Goal: Complete application form

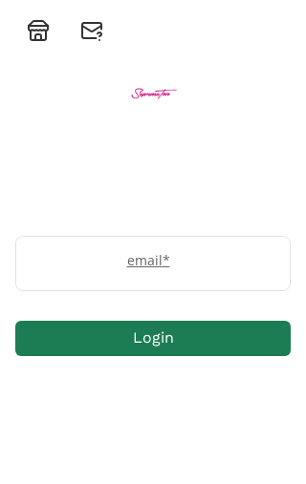
click at [56, 240] on div "email *" at bounding box center [152, 263] width 275 height 55
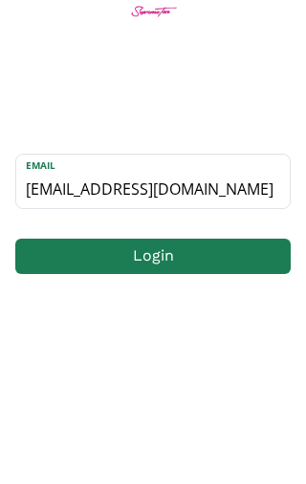
type input "lillyisobelle.mcc15@icloud.com"
click at [256, 321] on button "Login" at bounding box center [152, 338] width 275 height 35
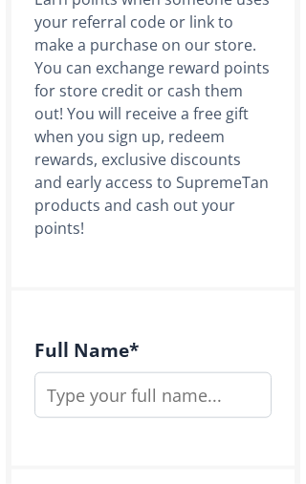
scroll to position [506, 0]
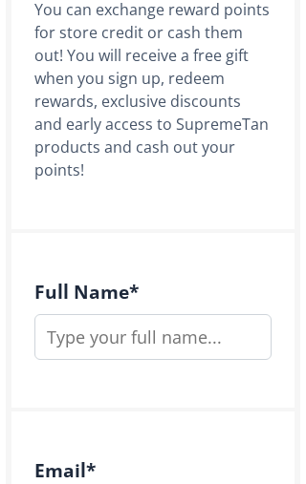
click at [209, 333] on input "text" at bounding box center [152, 337] width 237 height 46
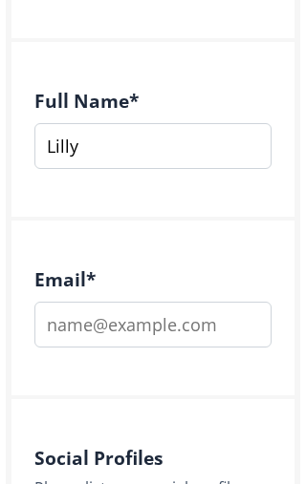
click at [230, 302] on input "email" at bounding box center [152, 325] width 237 height 46
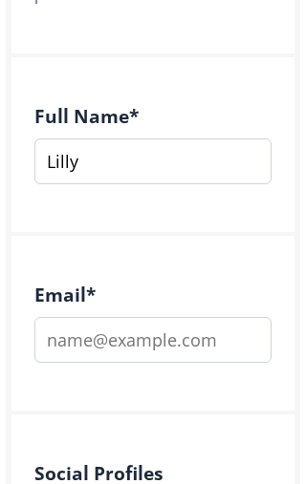
scroll to position [657, 0]
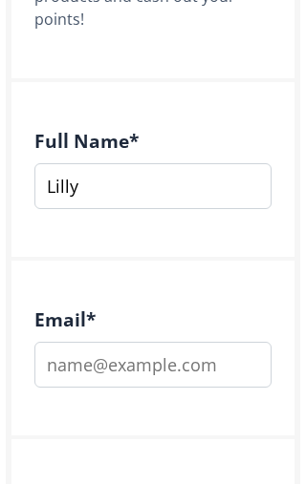
click at [187, 178] on input "Lilly" at bounding box center [152, 186] width 237 height 46
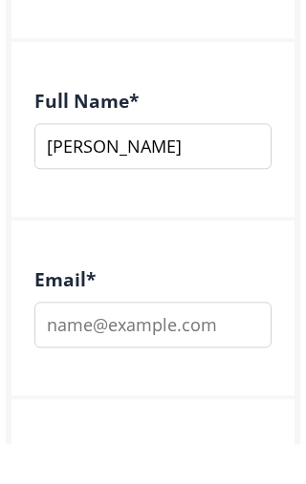
type input "[PERSON_NAME]"
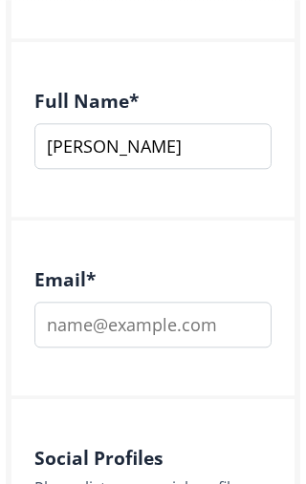
click at [213, 302] on input "email" at bounding box center [152, 325] width 237 height 46
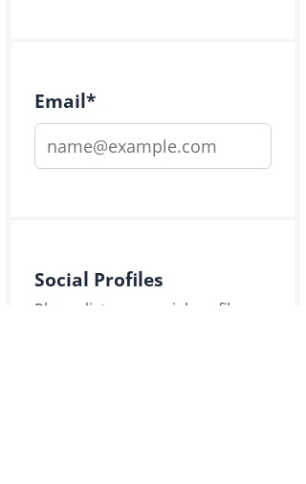
type input "lillyisobelle.mcc15@icloud.com"
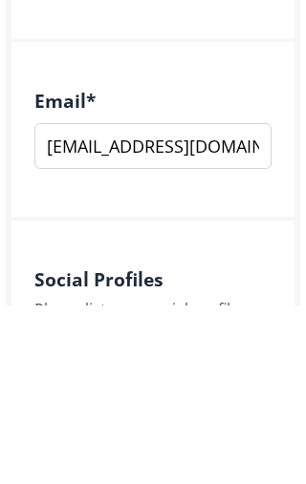
scroll to position [876, 0]
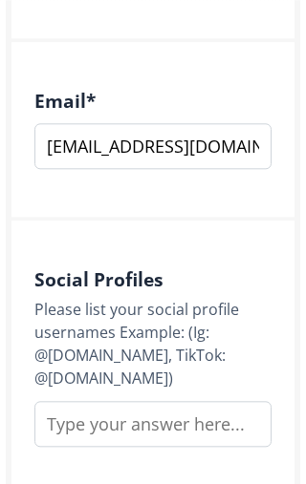
click at [178, 409] on input "text" at bounding box center [152, 424] width 237 height 46
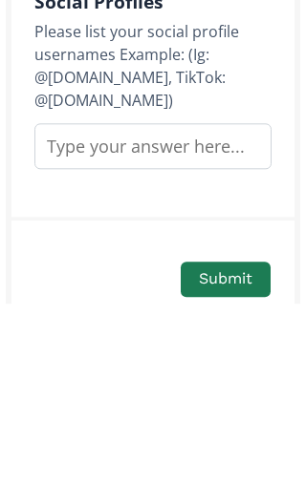
scroll to position [974, 0]
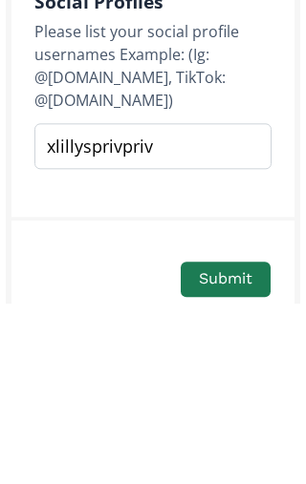
type input "xlillysprivpriv"
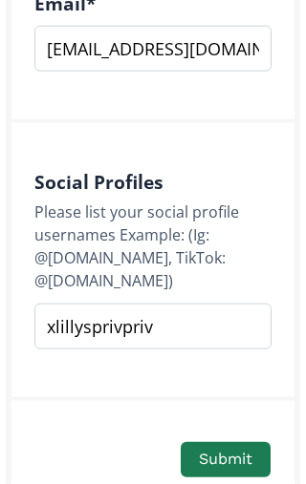
click at [230, 442] on button "Submit" at bounding box center [226, 459] width 90 height 35
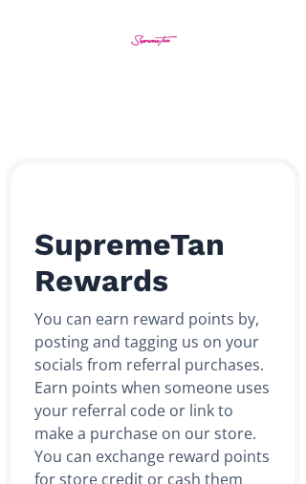
scroll to position [0, 0]
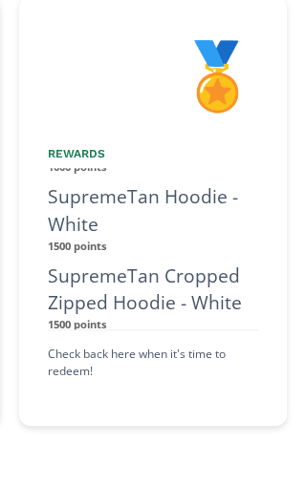
scroll to position [157, 0]
